Goal: Task Accomplishment & Management: Manage account settings

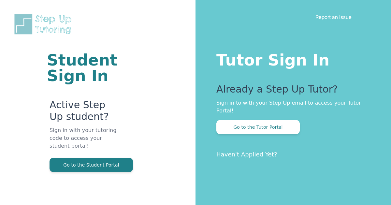
scroll to position [39, 0]
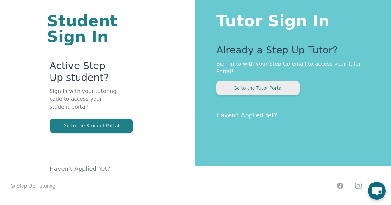
click at [238, 86] on button "Go to the Tutor Portal" at bounding box center [258, 88] width 83 height 14
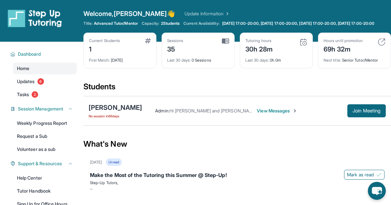
click at [185, 13] on link "Update Information" at bounding box center [208, 13] width 46 height 7
click at [41, 97] on link "Tasks 2" at bounding box center [45, 95] width 64 height 12
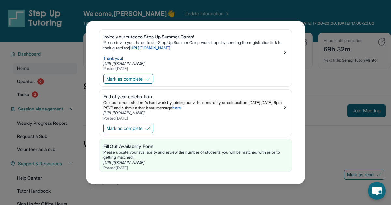
scroll to position [25, 0]
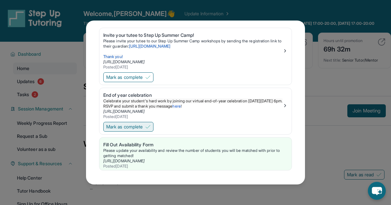
click at [143, 126] on span "Mark as complete" at bounding box center [124, 127] width 37 height 7
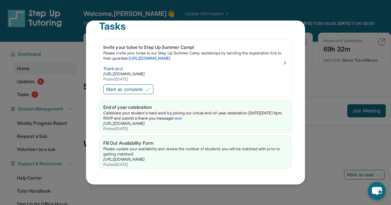
scroll to position [12, 0]
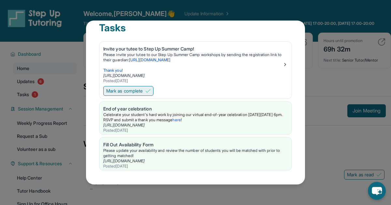
click at [142, 95] on button "Mark as complete" at bounding box center [128, 91] width 50 height 10
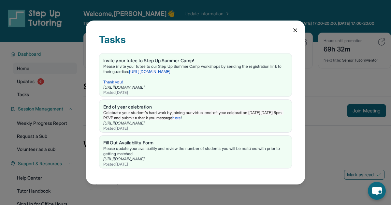
click at [293, 29] on icon at bounding box center [295, 30] width 7 height 7
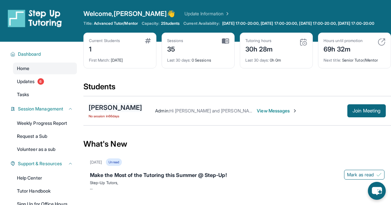
click at [112, 111] on div "[PERSON_NAME]" at bounding box center [115, 107] width 53 height 9
